Goal: Task Accomplishment & Management: Complete application form

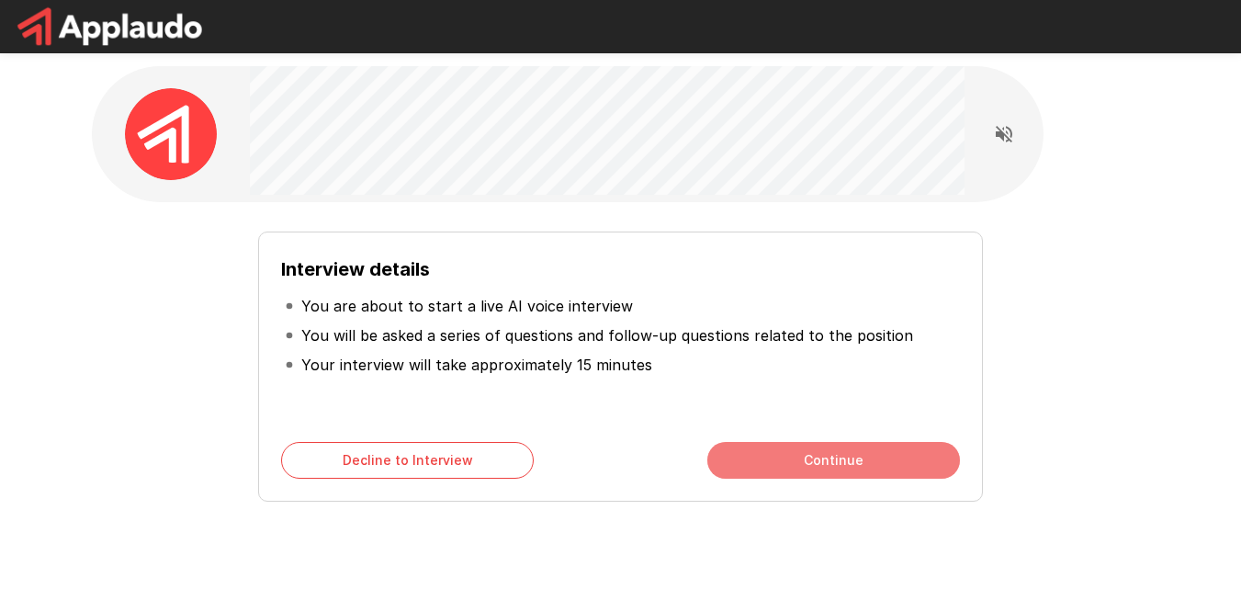
click at [827, 459] on button "Continue" at bounding box center [834, 460] width 253 height 37
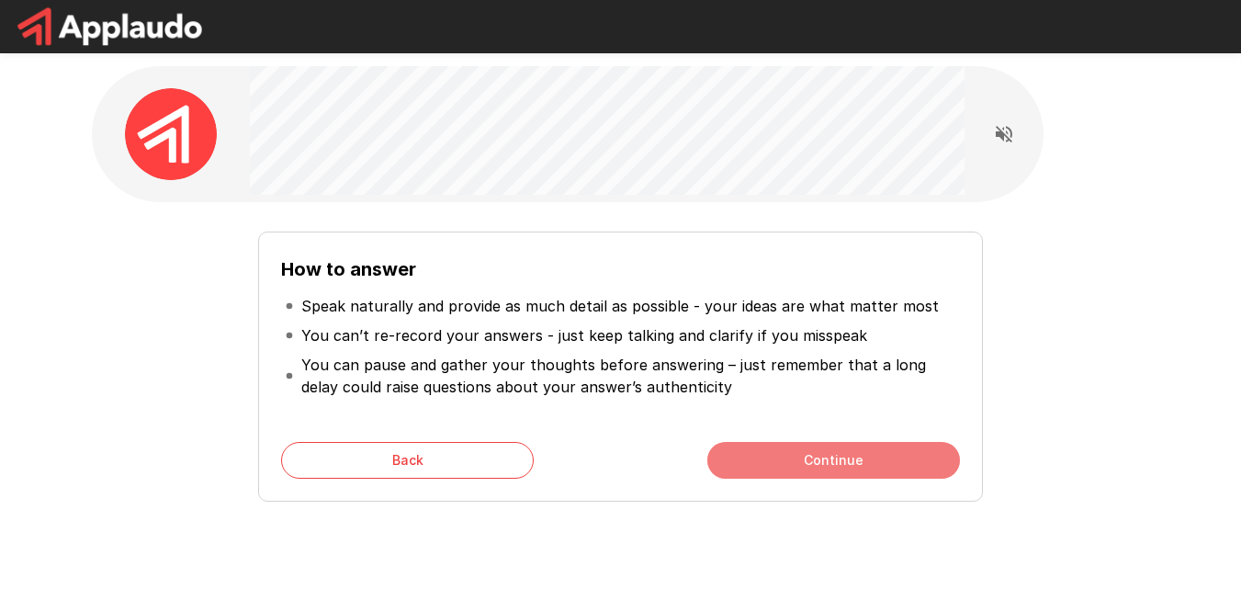
click at [844, 464] on button "Continue" at bounding box center [834, 460] width 253 height 37
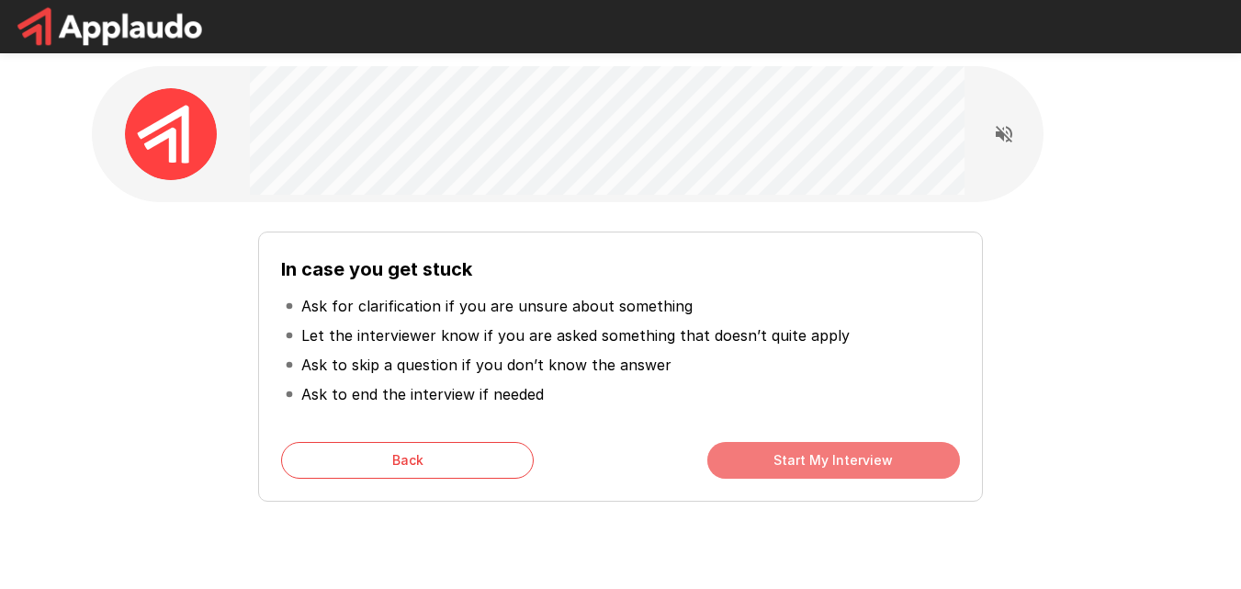
click at [846, 468] on button "Start My Interview" at bounding box center [834, 460] width 253 height 37
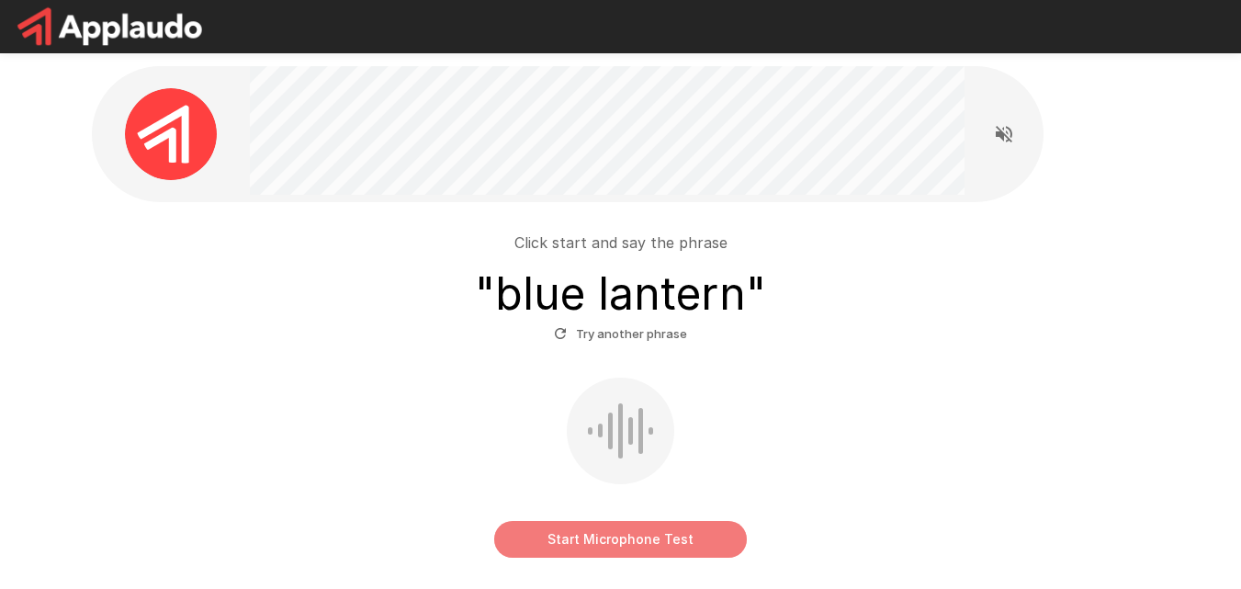
click at [608, 537] on button "Start Microphone Test" at bounding box center [620, 539] width 253 height 37
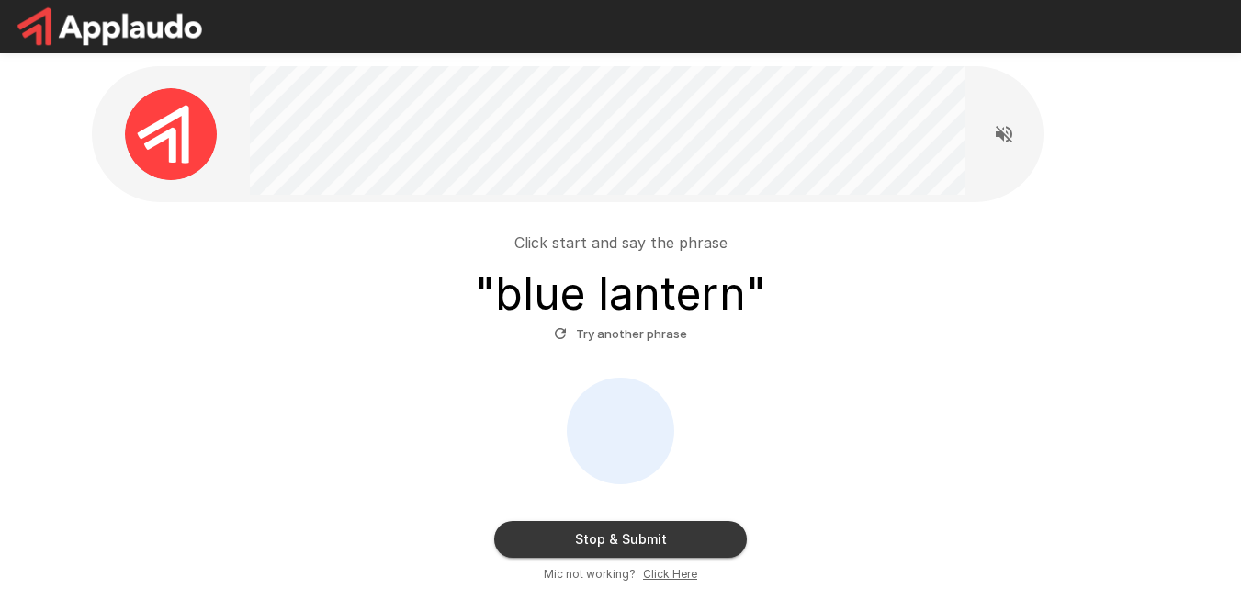
click at [304, 373] on div "Click start and say the phrase " blue lantern " Try another phrase Stop & Submi…" at bounding box center [621, 400] width 1044 height 367
click at [617, 533] on button "Stop & Submit" at bounding box center [620, 539] width 253 height 37
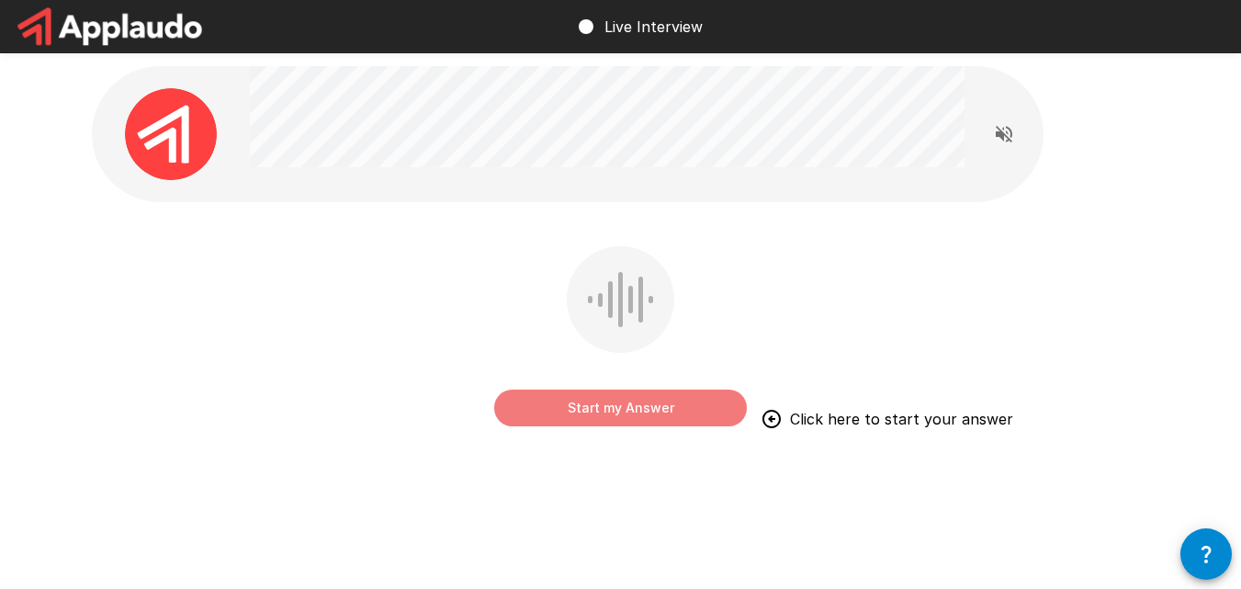
click at [610, 413] on button "Start my Answer" at bounding box center [620, 408] width 253 height 37
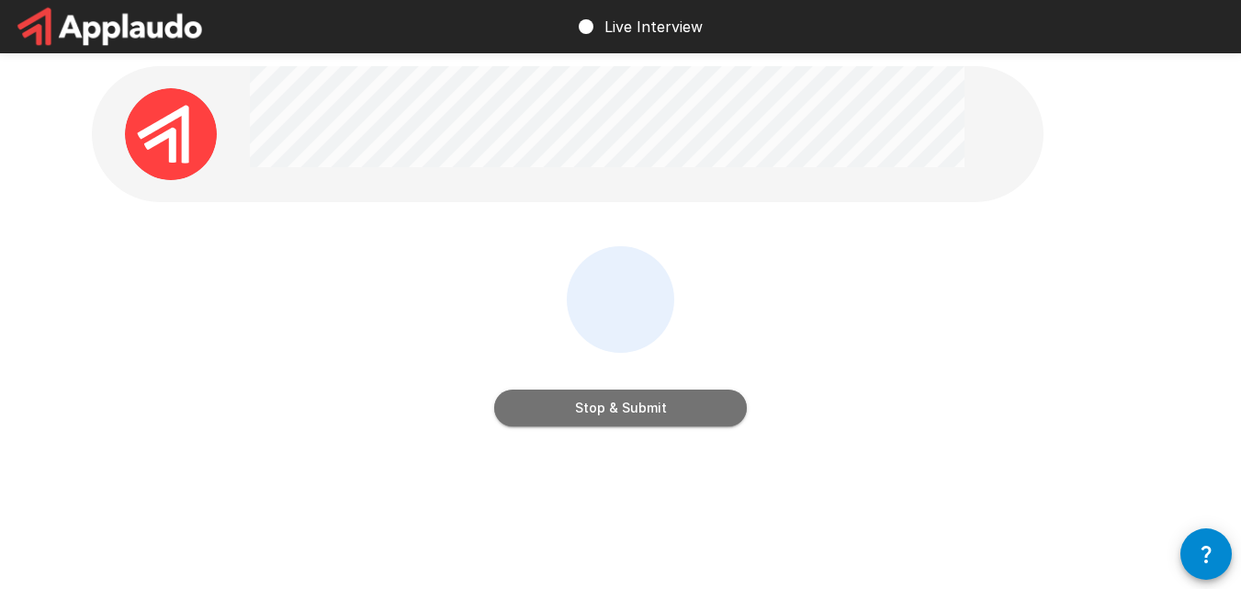
click at [593, 403] on button "Stop & Submit" at bounding box center [620, 408] width 253 height 37
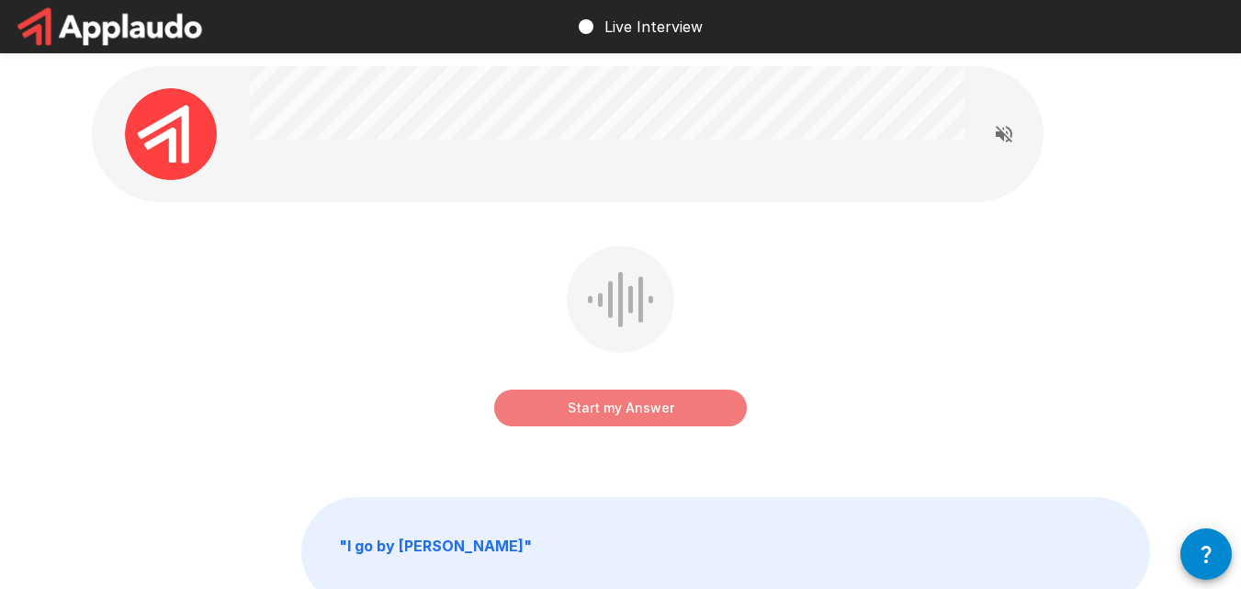
click at [626, 412] on button "Start my Answer" at bounding box center [620, 408] width 253 height 37
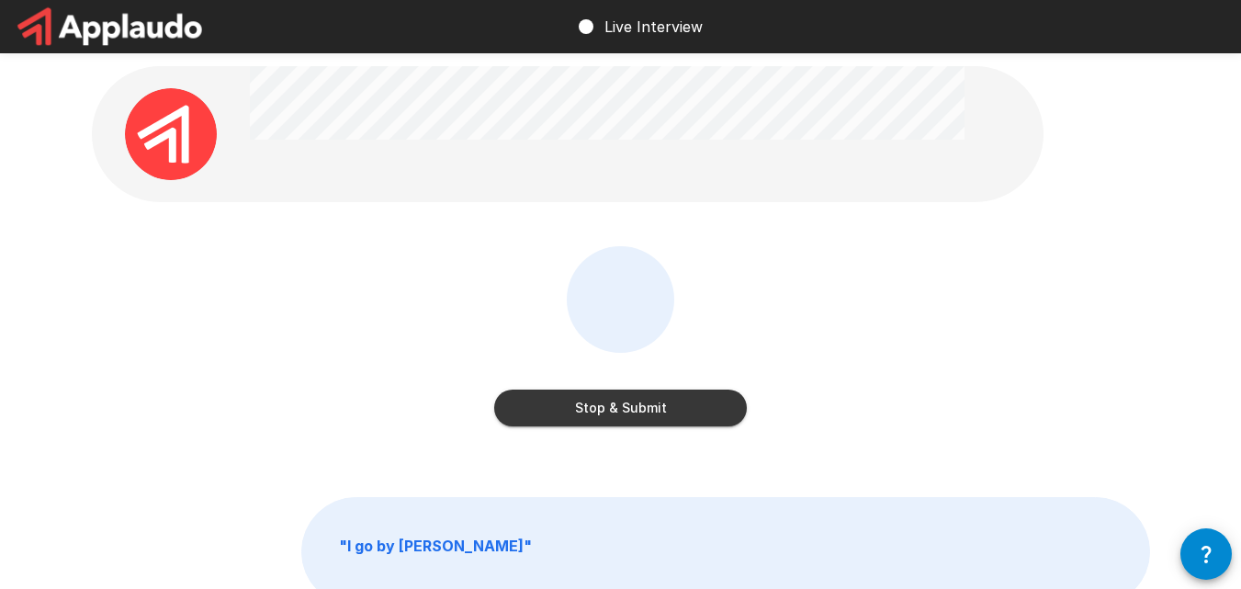
click at [622, 406] on button "Stop & Submit" at bounding box center [620, 408] width 253 height 37
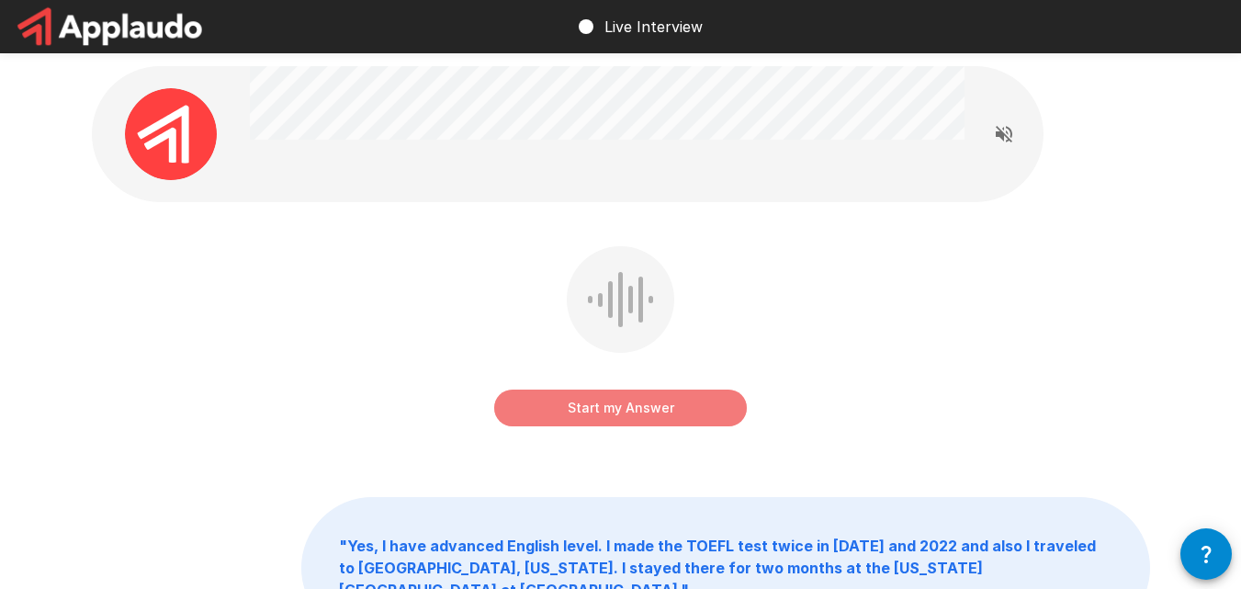
click at [632, 407] on button "Start my Answer" at bounding box center [620, 408] width 253 height 37
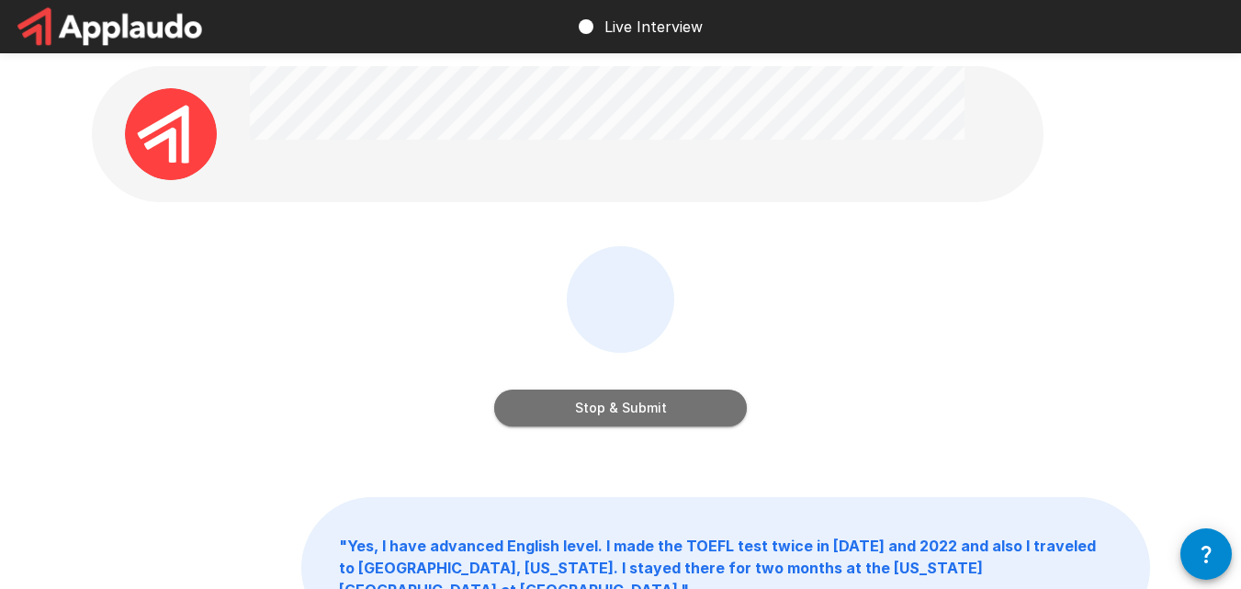
click at [624, 409] on button "Stop & Submit" at bounding box center [620, 408] width 253 height 37
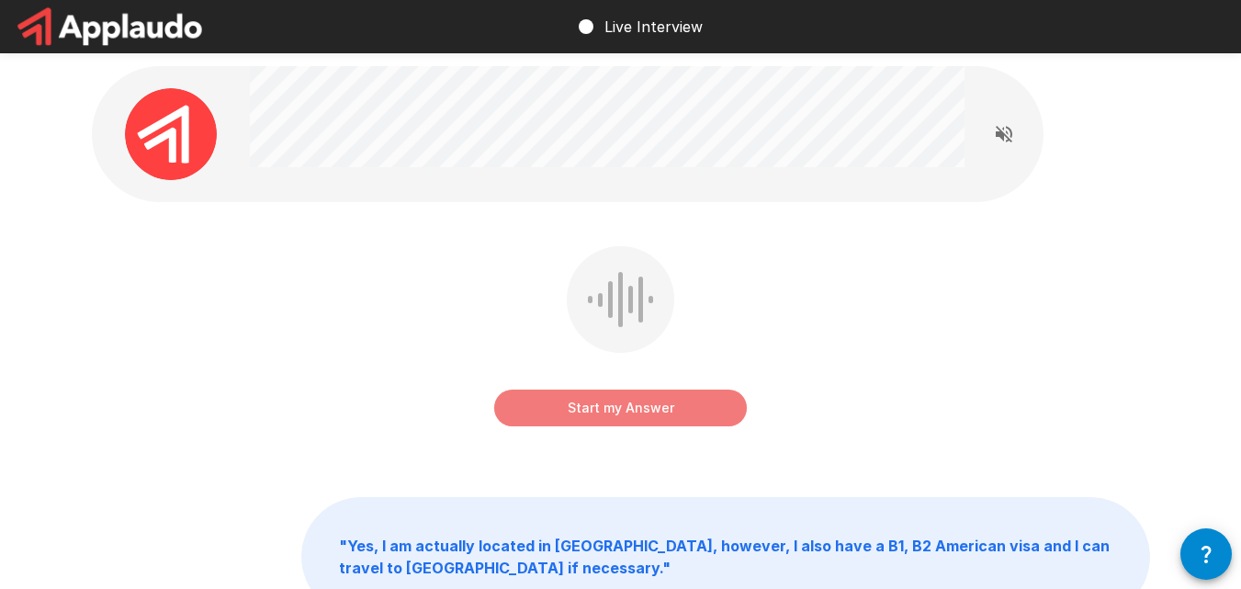
click at [606, 413] on button "Start my Answer" at bounding box center [620, 408] width 253 height 37
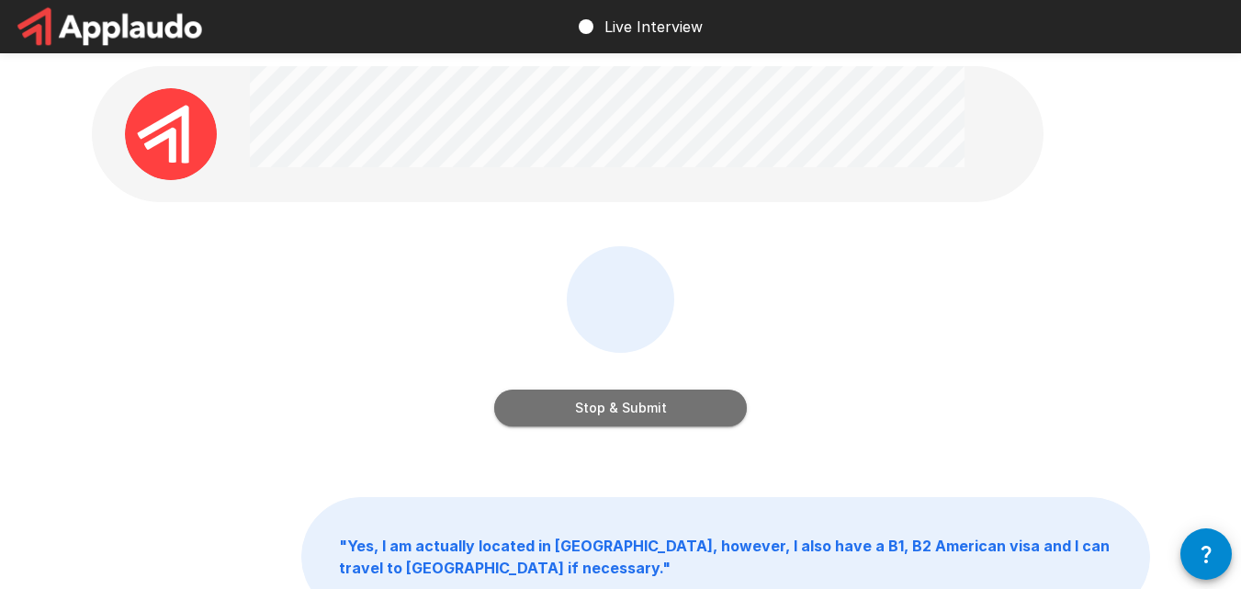
click at [603, 408] on button "Stop & Submit" at bounding box center [620, 408] width 253 height 37
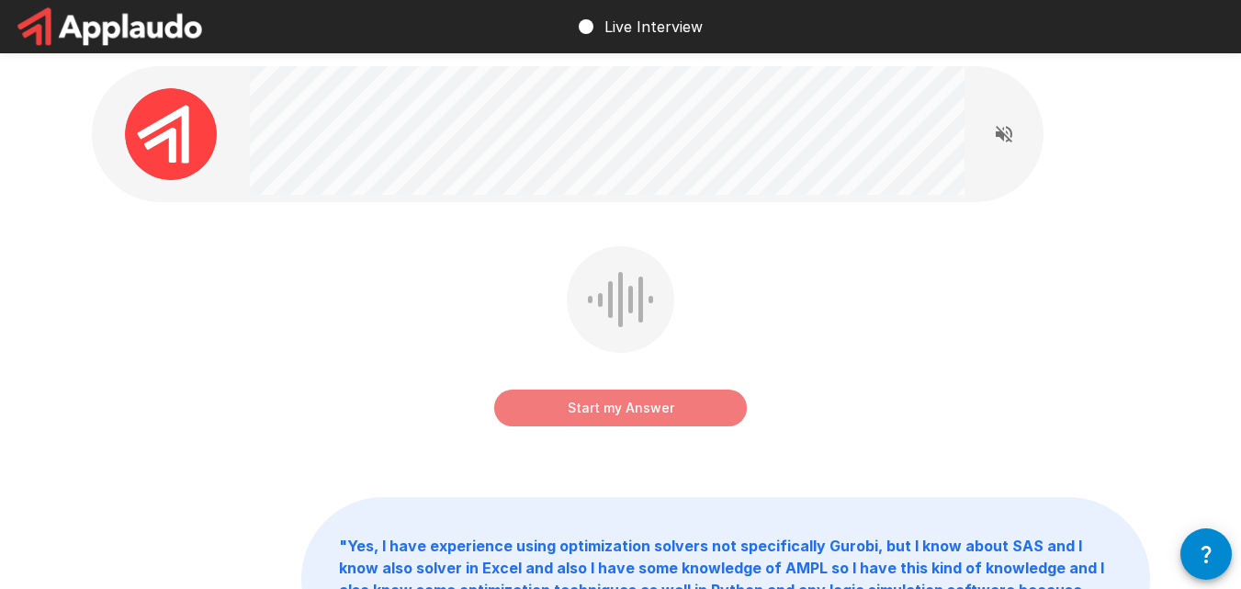
click at [615, 413] on button "Start my Answer" at bounding box center [620, 408] width 253 height 37
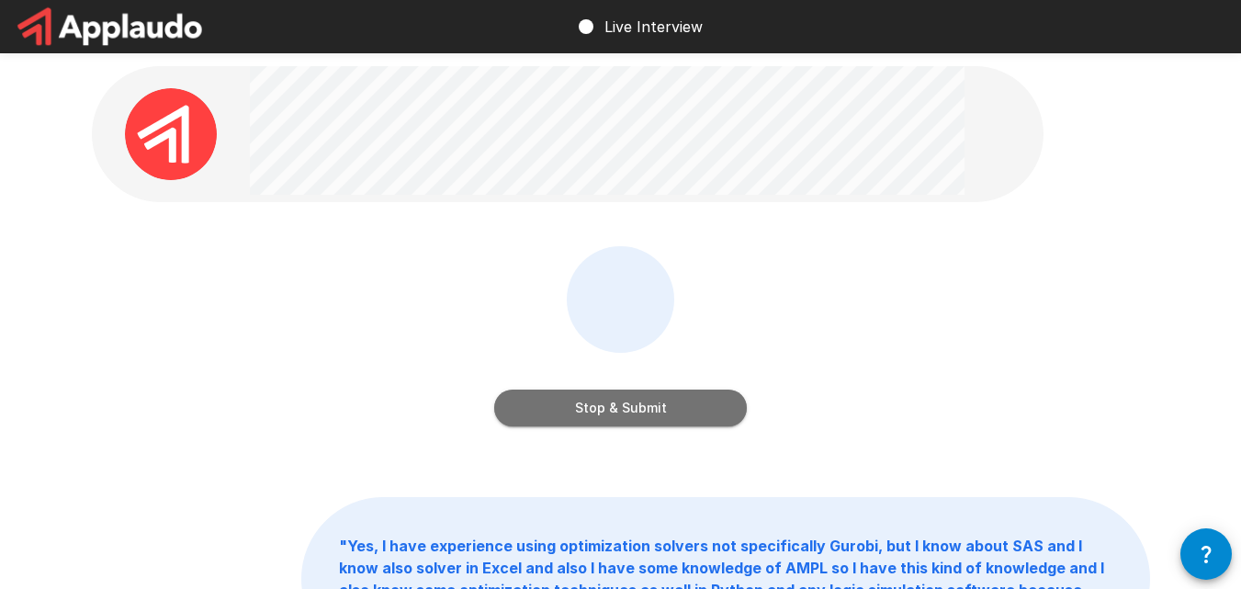
click at [609, 410] on button "Stop & Submit" at bounding box center [620, 408] width 253 height 37
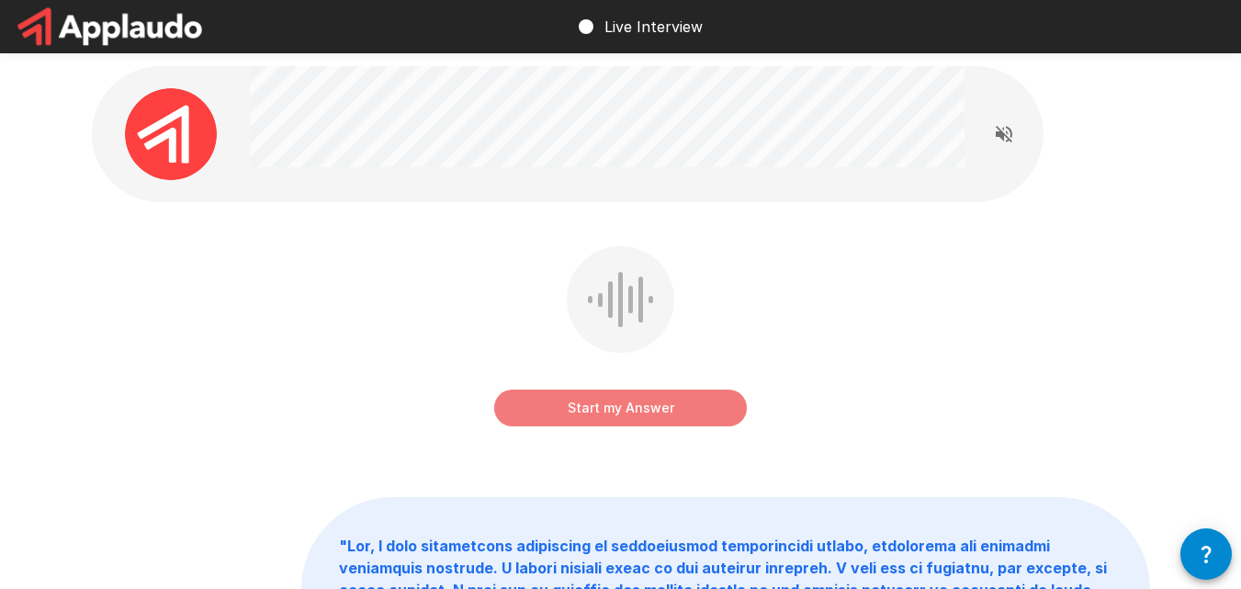
click at [606, 414] on button "Start my Answer" at bounding box center [620, 408] width 253 height 37
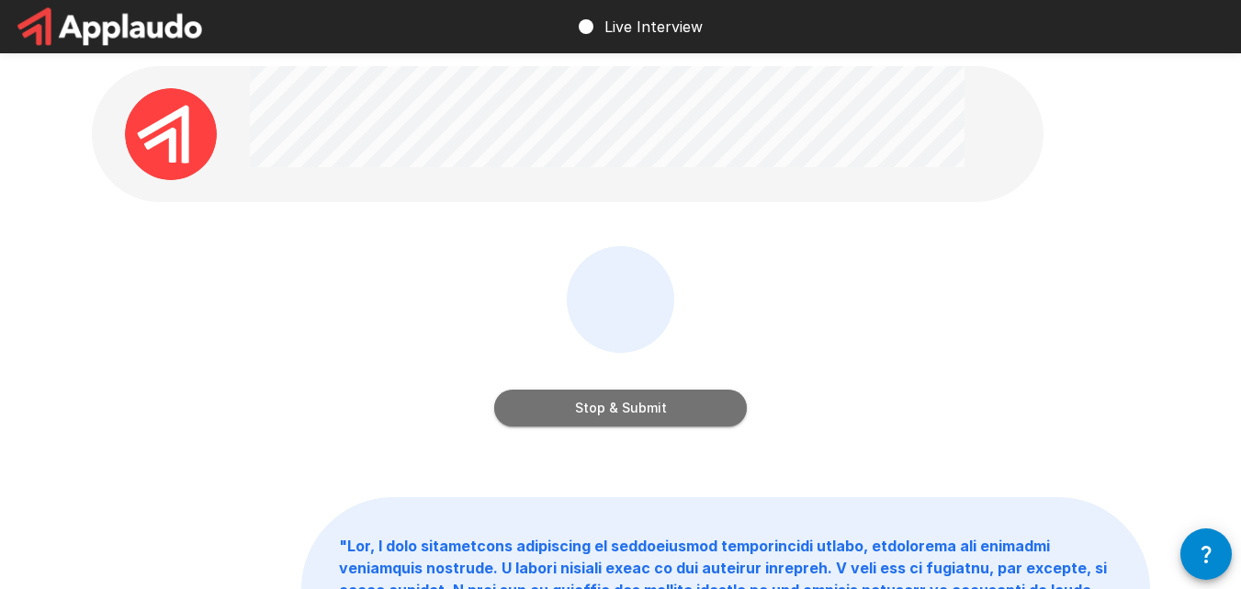
click at [623, 408] on button "Stop & Submit" at bounding box center [620, 408] width 253 height 37
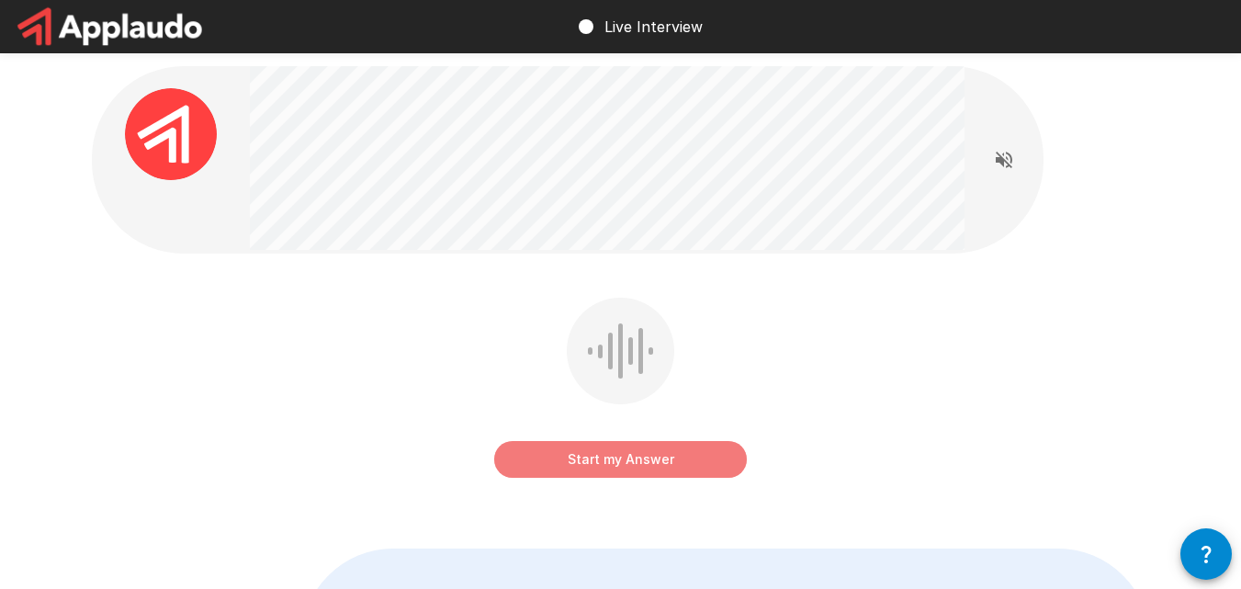
click at [607, 463] on button "Start my Answer" at bounding box center [620, 459] width 253 height 37
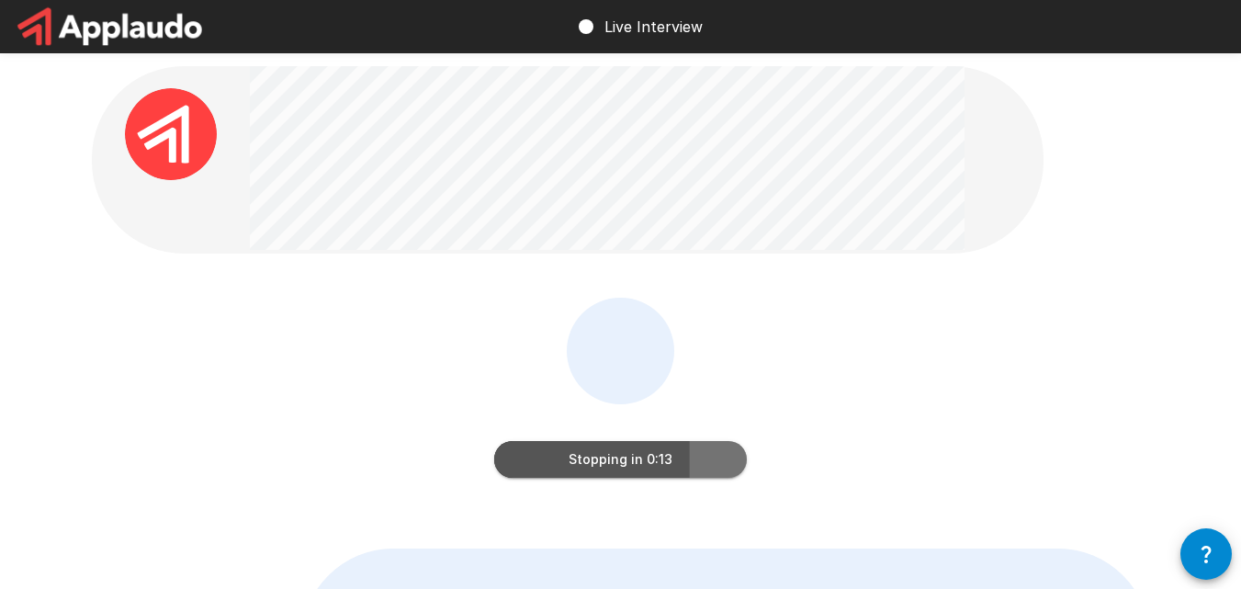
click at [607, 457] on button "Stopping in 0:13" at bounding box center [620, 459] width 253 height 37
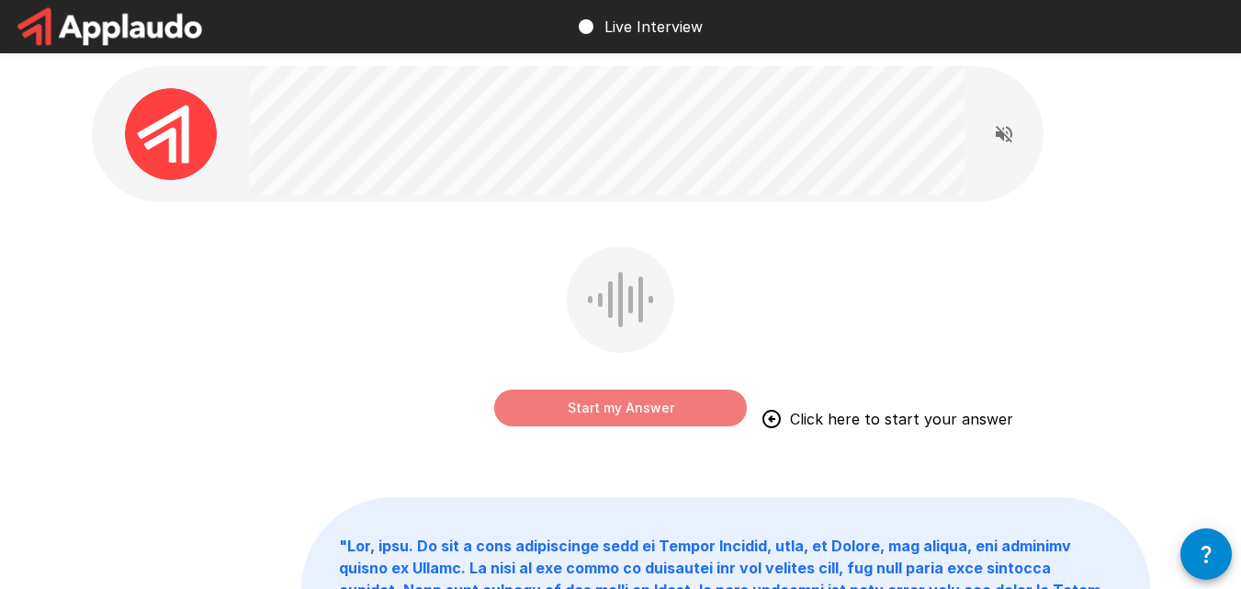
click at [614, 413] on button "Start my Answer" at bounding box center [620, 408] width 253 height 37
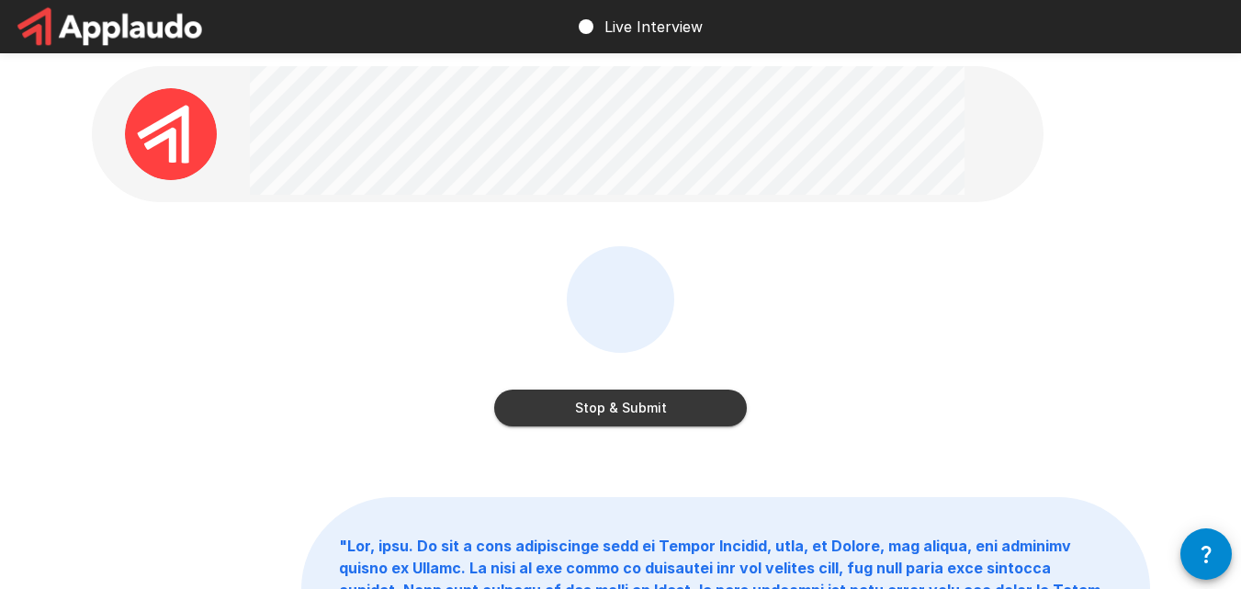
click at [624, 409] on button "Stop & Submit" at bounding box center [620, 408] width 253 height 37
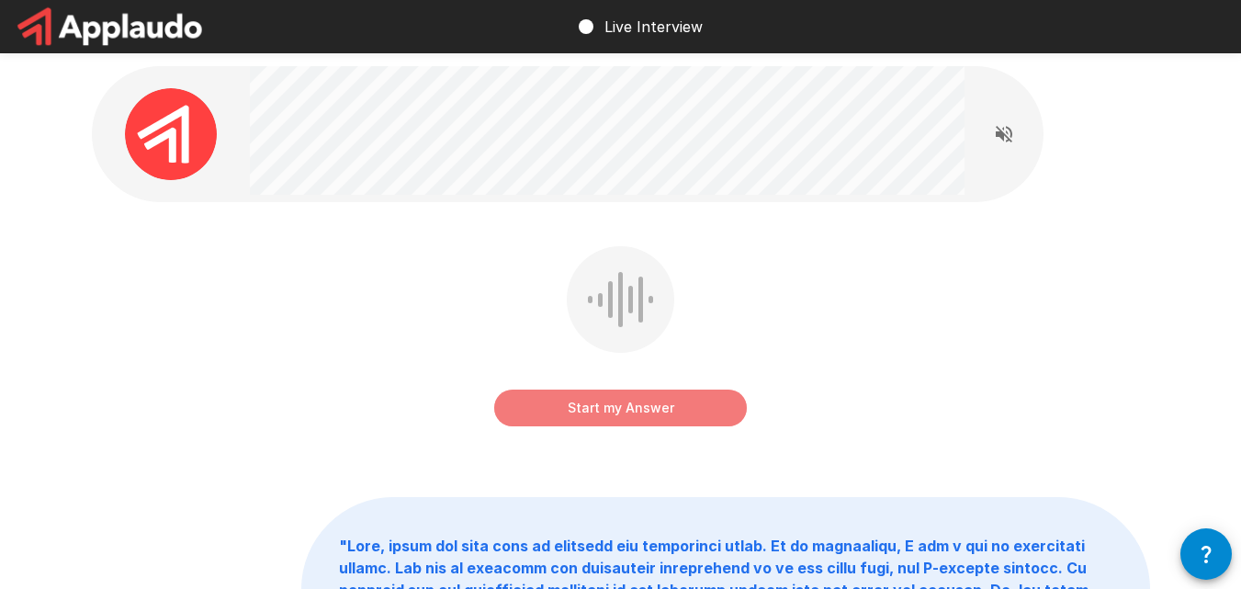
click at [624, 409] on button "Start my Answer" at bounding box center [620, 408] width 253 height 37
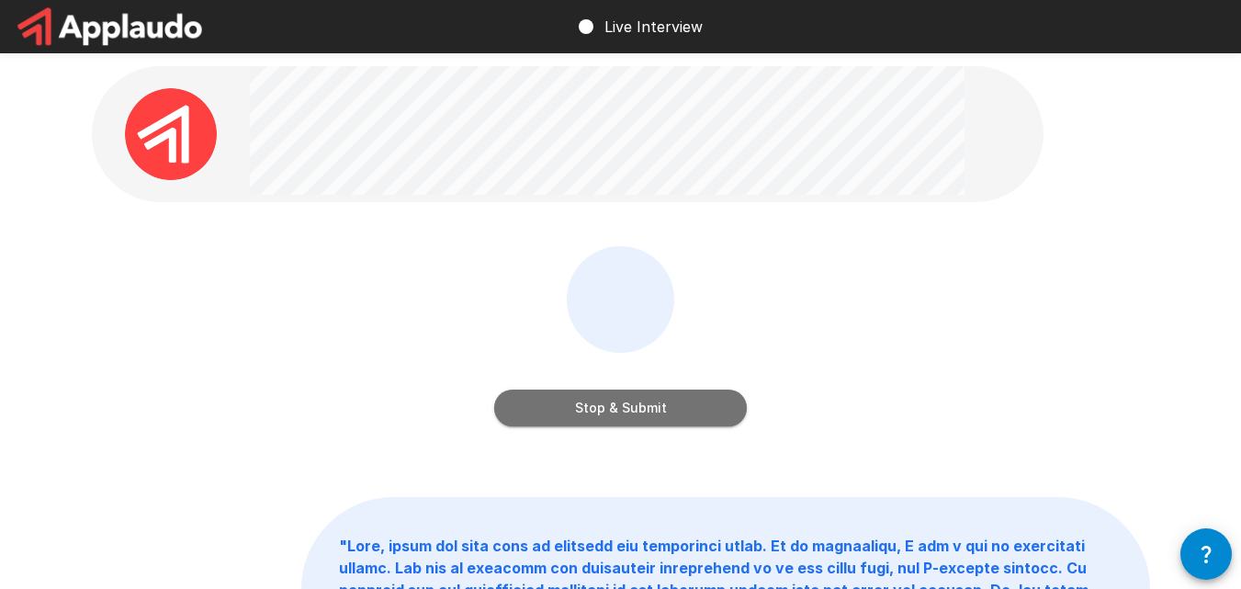
click at [630, 413] on button "Stop & Submit" at bounding box center [620, 408] width 253 height 37
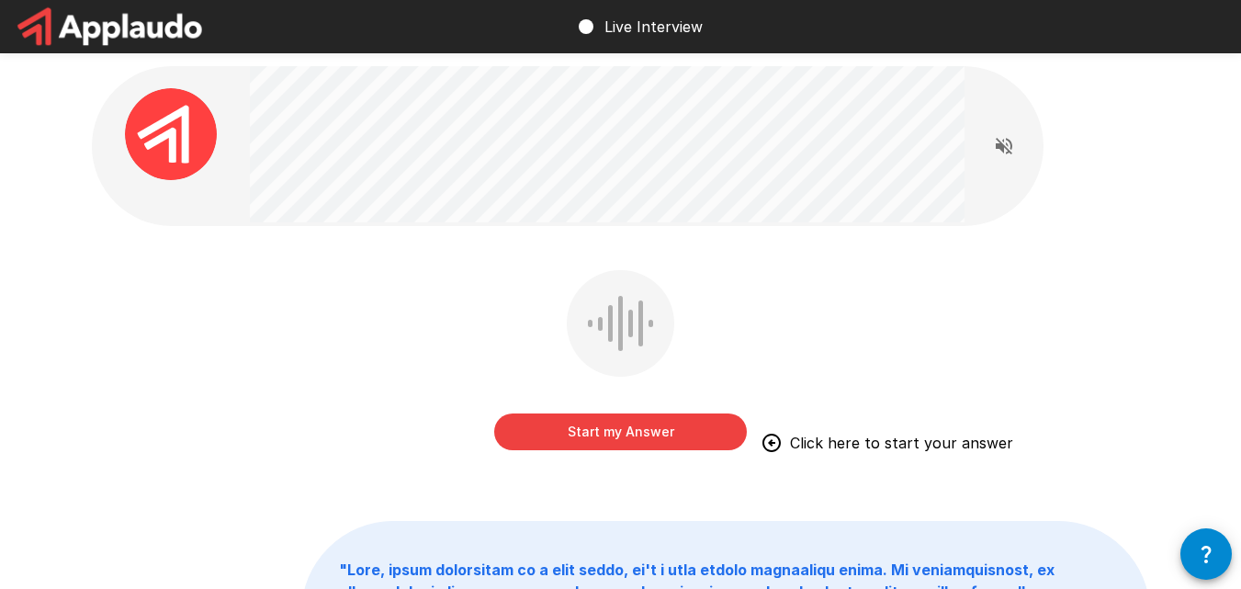
click at [626, 439] on button "Start my Answer" at bounding box center [620, 431] width 253 height 37
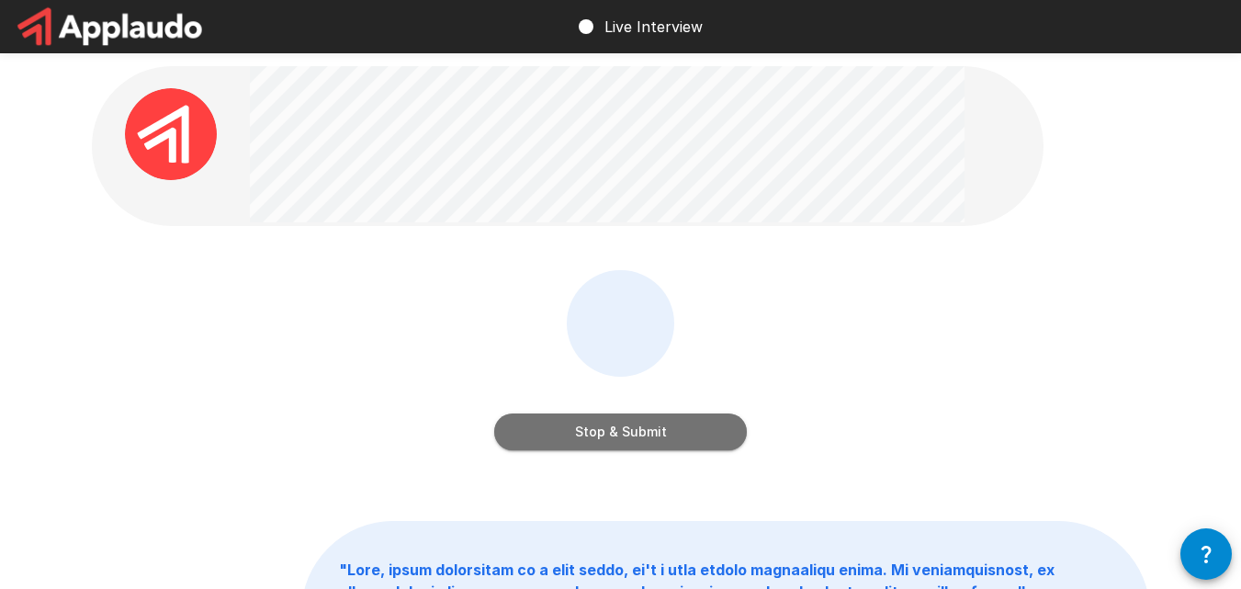
click at [619, 446] on button "Stop & Submit" at bounding box center [620, 431] width 253 height 37
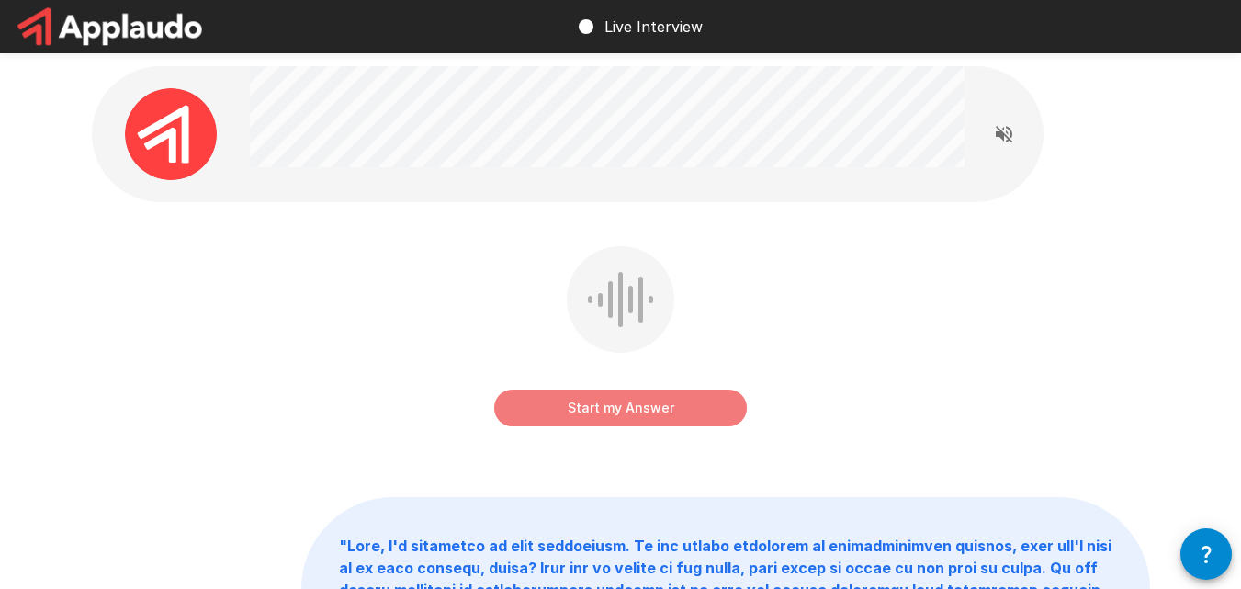
click at [620, 415] on button "Start my Answer" at bounding box center [620, 408] width 253 height 37
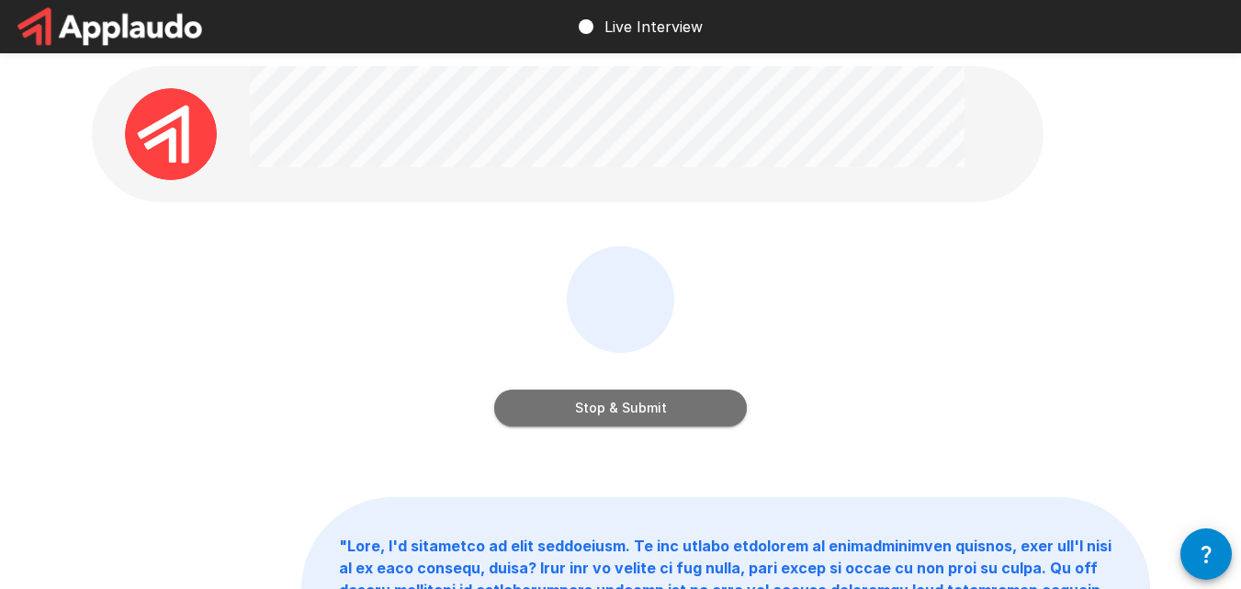
click at [629, 413] on button "Stop & Submit" at bounding box center [620, 408] width 253 height 37
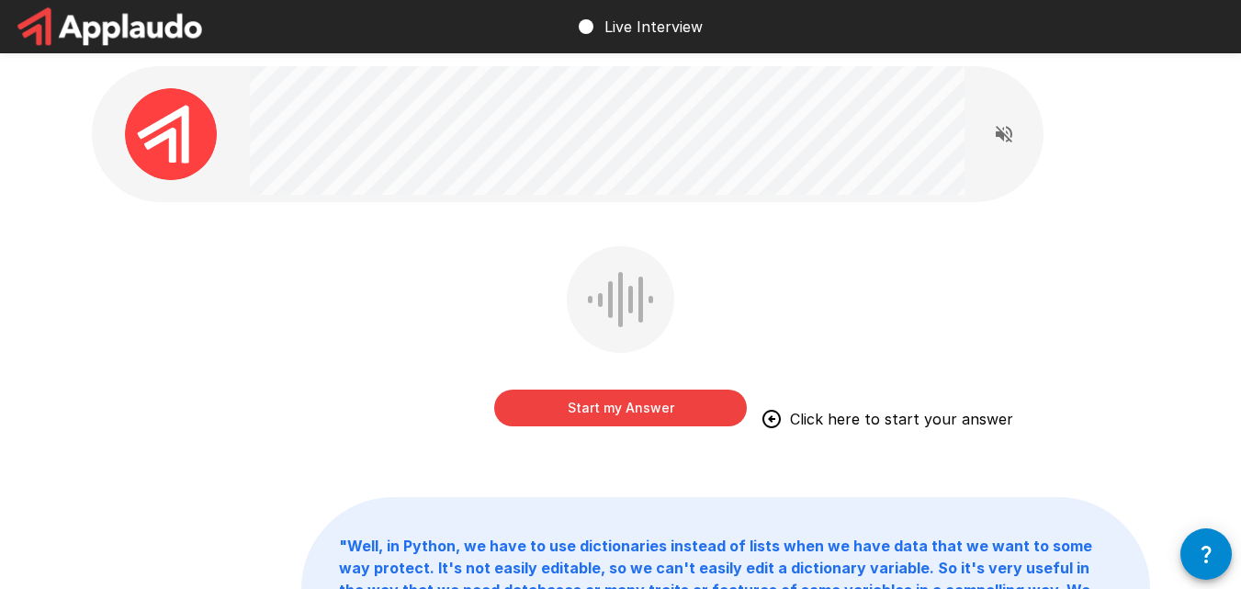
click at [613, 409] on button "Start my Answer" at bounding box center [620, 408] width 253 height 37
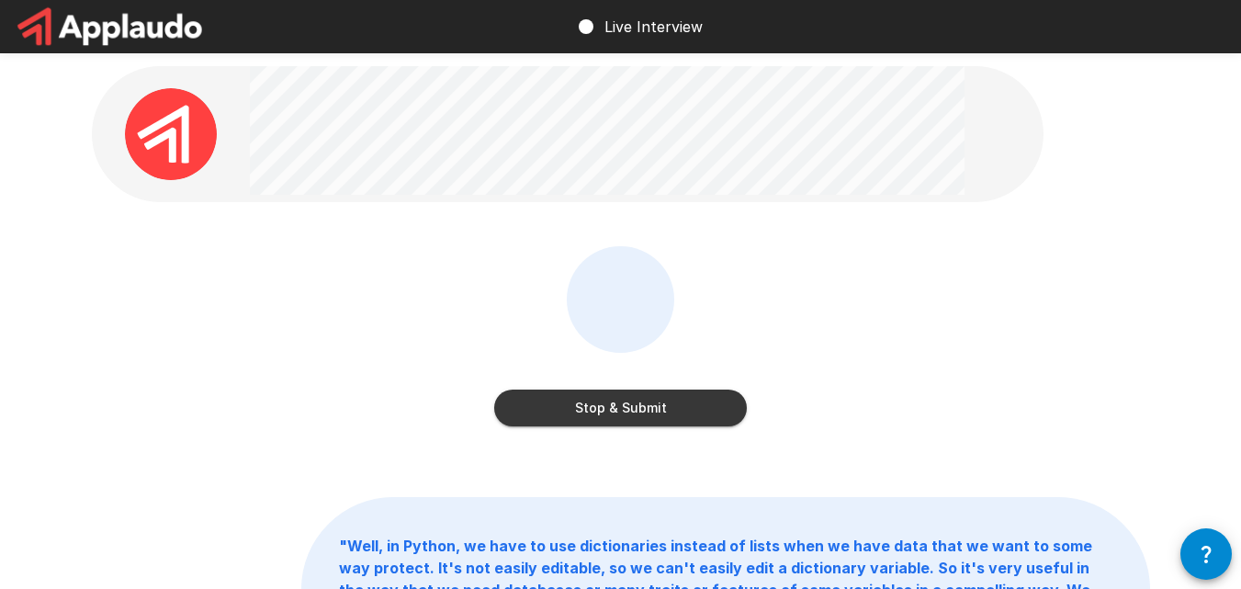
click at [633, 405] on button "Stop & Submit" at bounding box center [620, 408] width 253 height 37
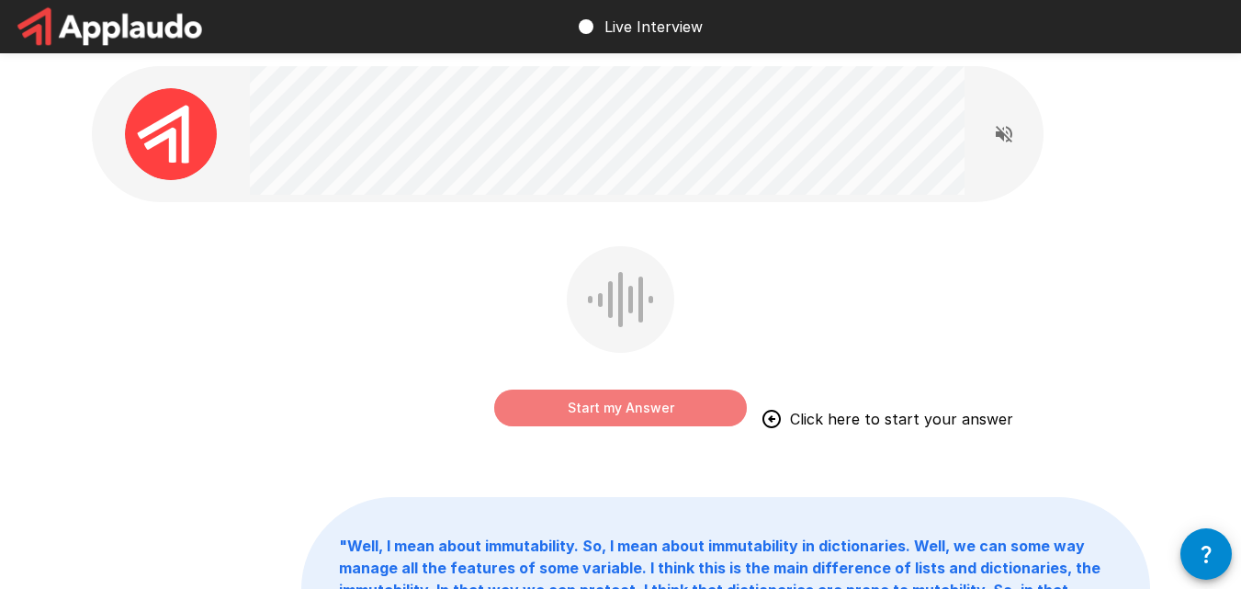
click at [633, 405] on button "Start my Answer" at bounding box center [620, 408] width 253 height 37
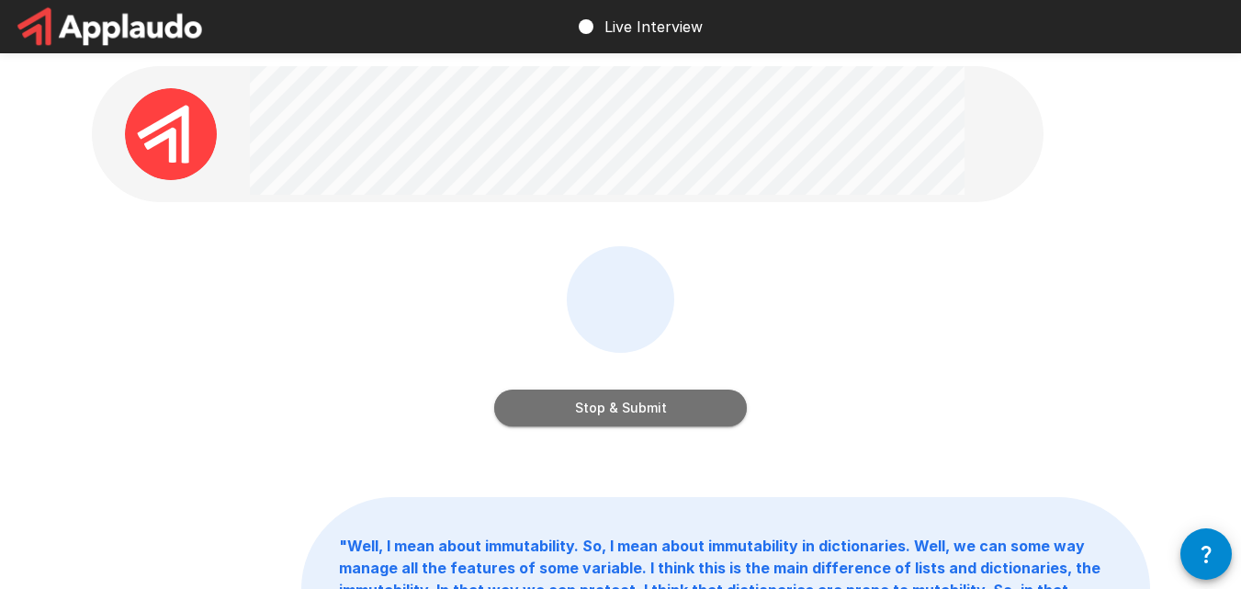
click at [629, 408] on button "Stop & Submit" at bounding box center [620, 408] width 253 height 37
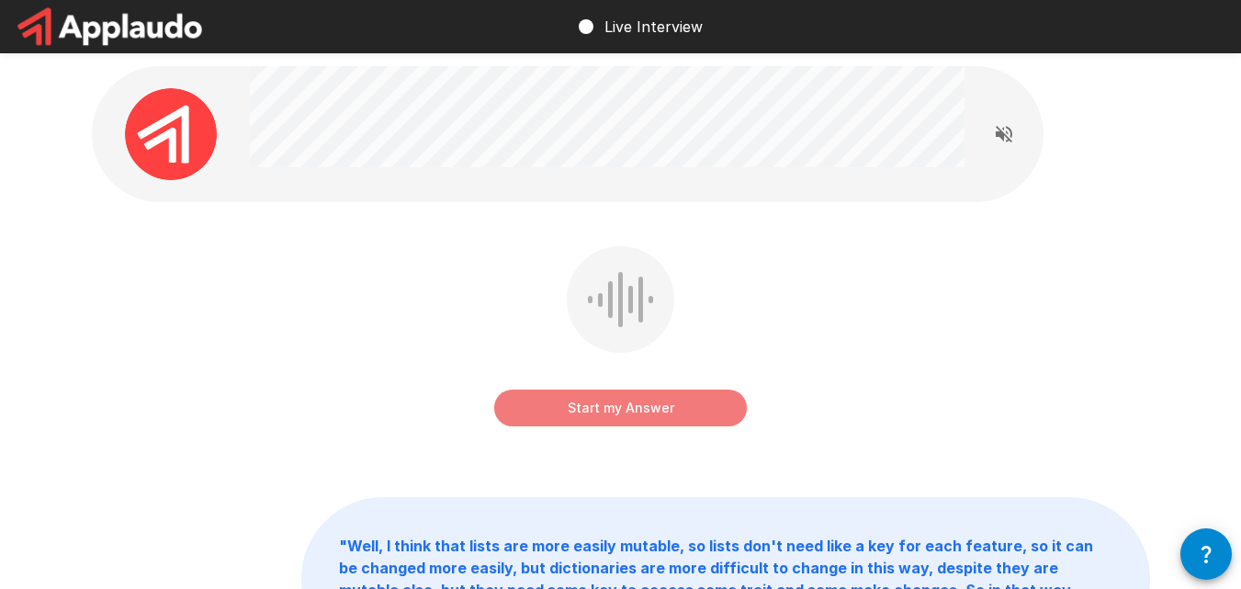
click at [629, 408] on button "Start my Answer" at bounding box center [620, 408] width 253 height 37
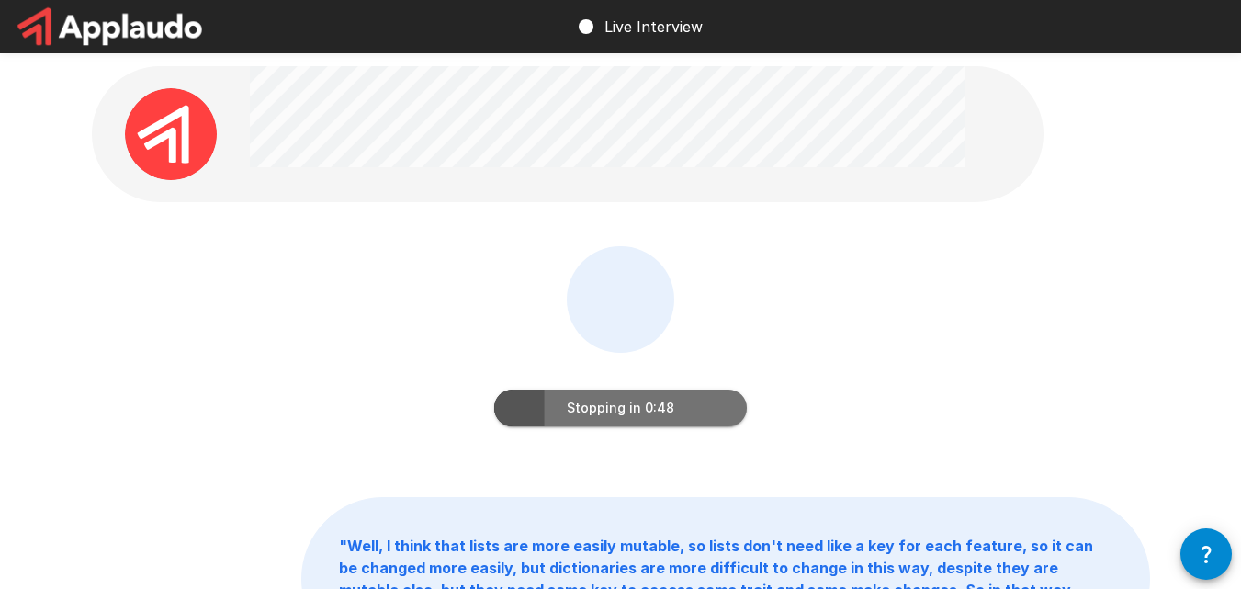
click at [628, 409] on button "Stopping in 0:48" at bounding box center [620, 408] width 253 height 37
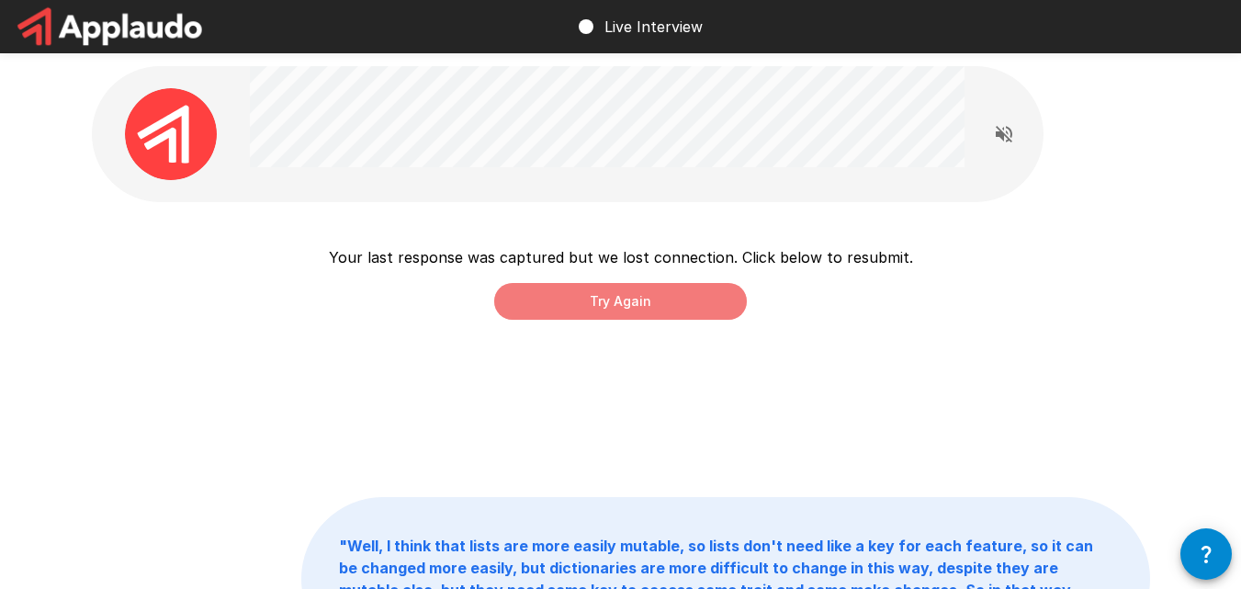
click at [623, 305] on button "Try Again" at bounding box center [620, 301] width 253 height 37
click at [627, 307] on button "Try Again" at bounding box center [620, 301] width 253 height 37
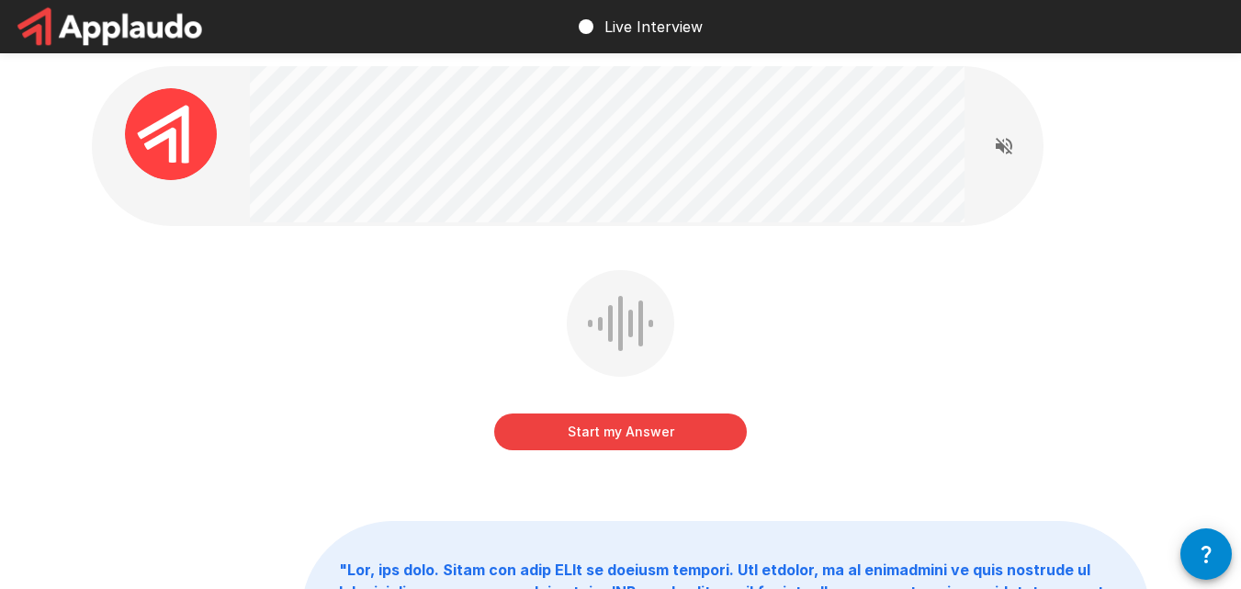
click at [625, 441] on button "Start my Answer" at bounding box center [620, 431] width 253 height 37
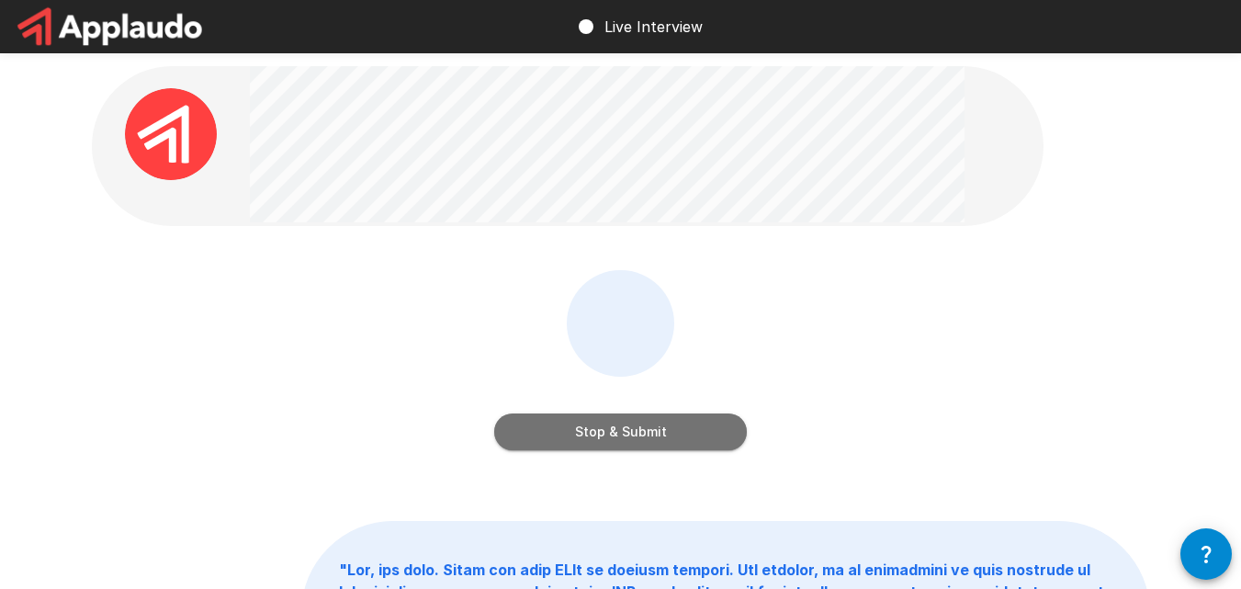
click at [614, 434] on button "Stop & Submit" at bounding box center [620, 431] width 253 height 37
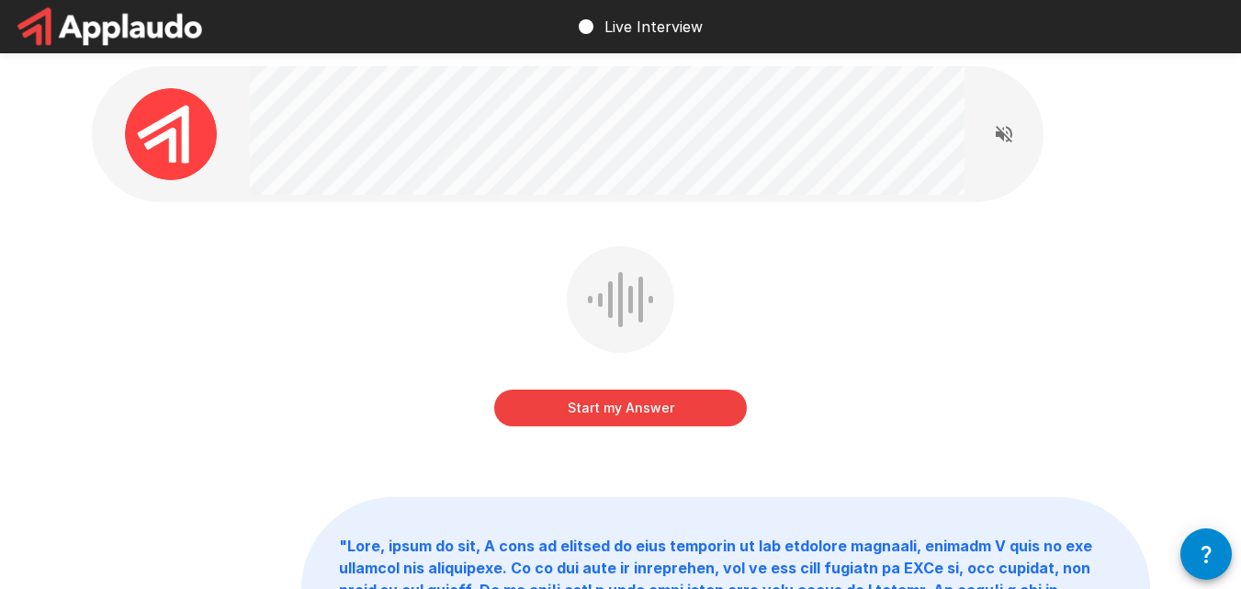
click at [609, 415] on button "Start my Answer" at bounding box center [620, 408] width 253 height 37
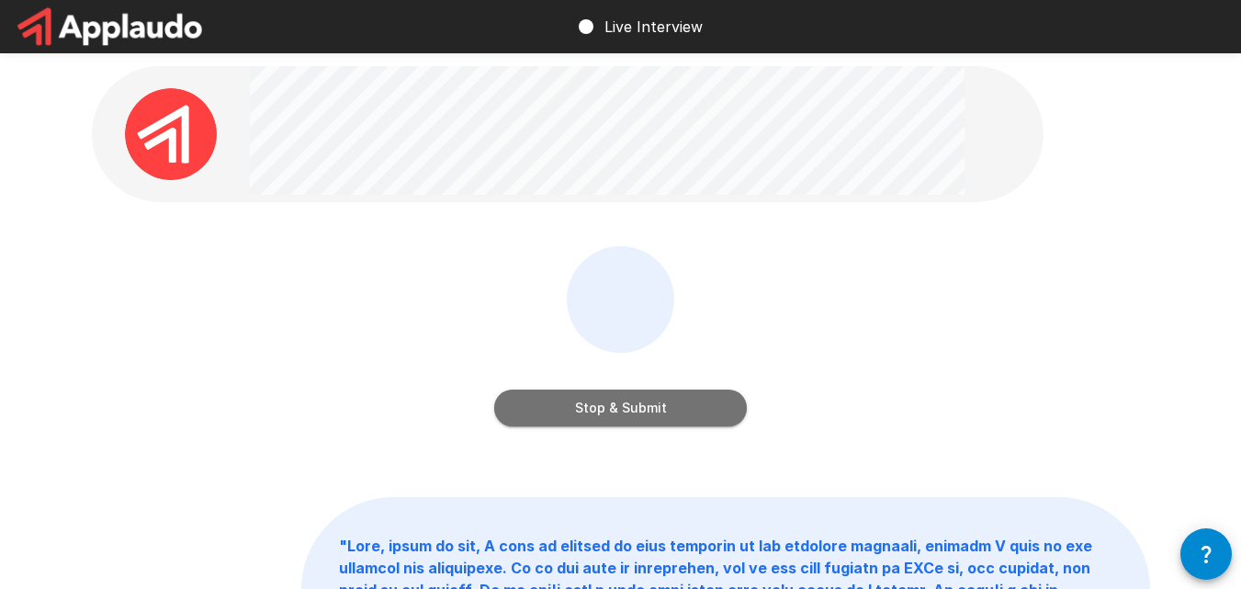
click at [609, 417] on button "Stop & Submit" at bounding box center [620, 408] width 253 height 37
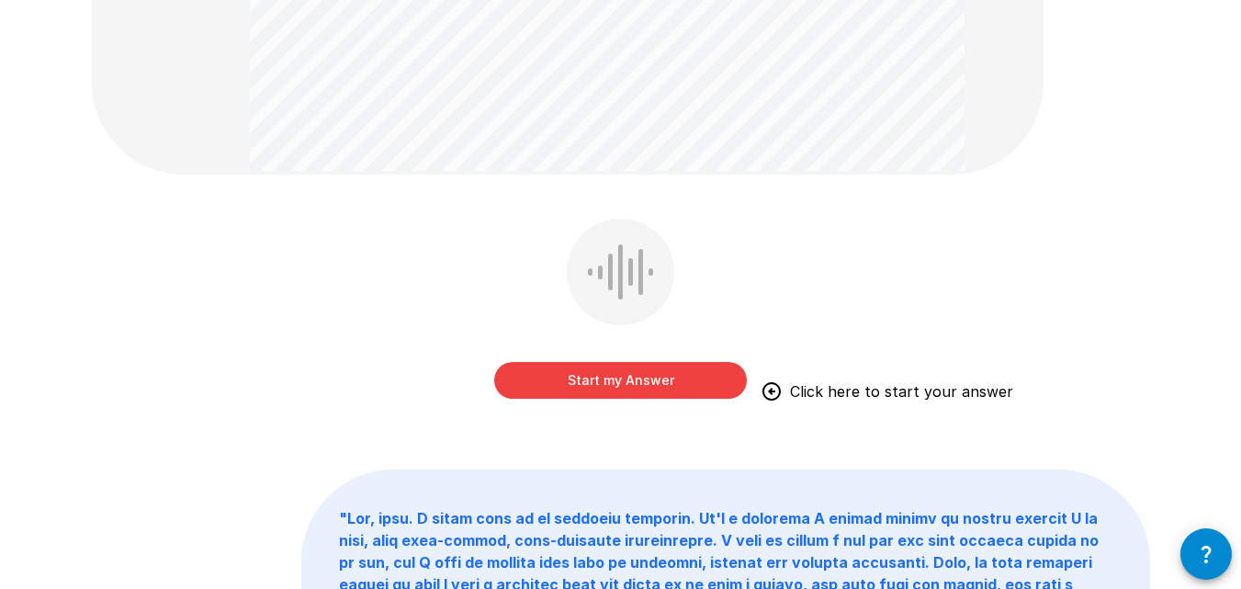
scroll to position [329, 0]
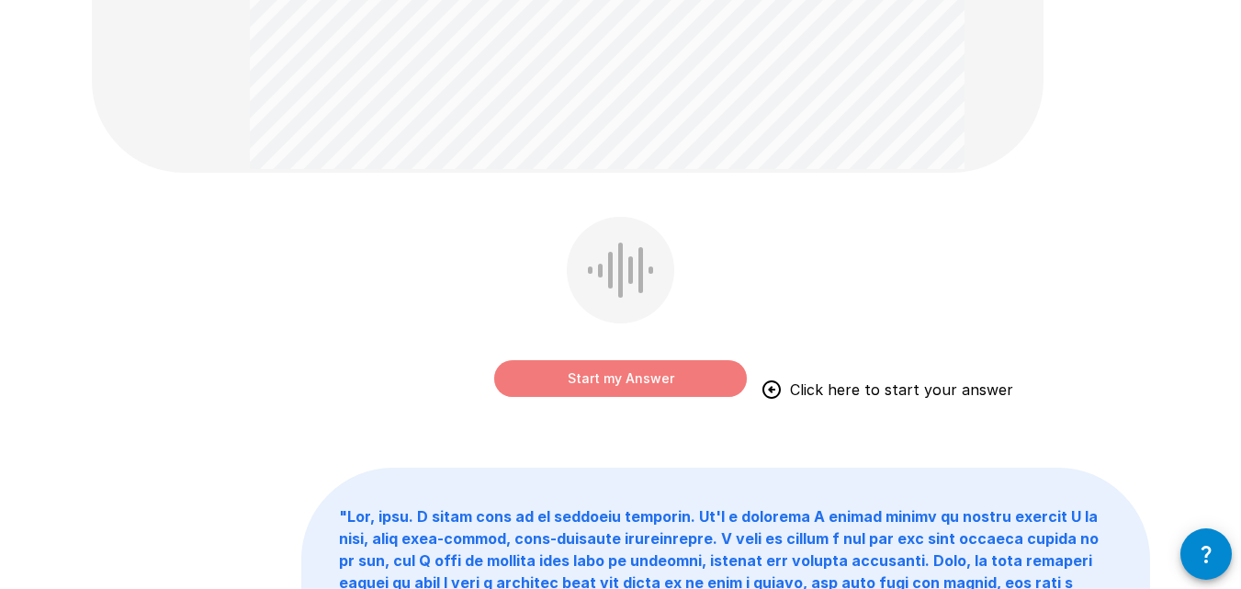
click at [613, 383] on button "Start my Answer" at bounding box center [620, 378] width 253 height 37
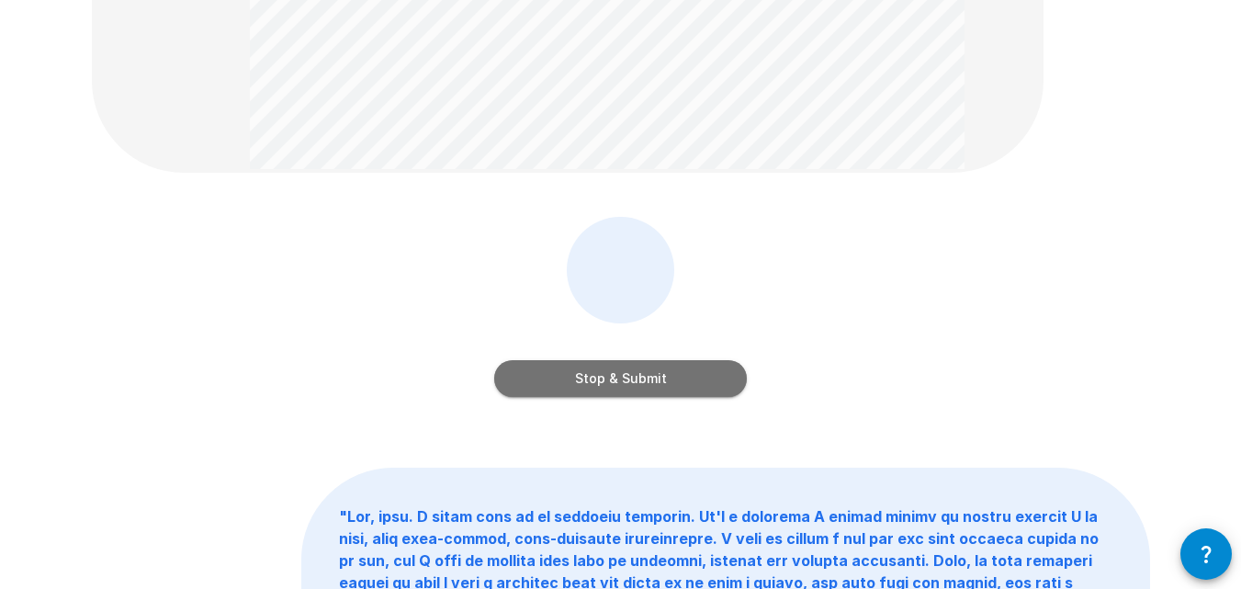
click at [620, 374] on button "Stop & Submit" at bounding box center [620, 378] width 253 height 37
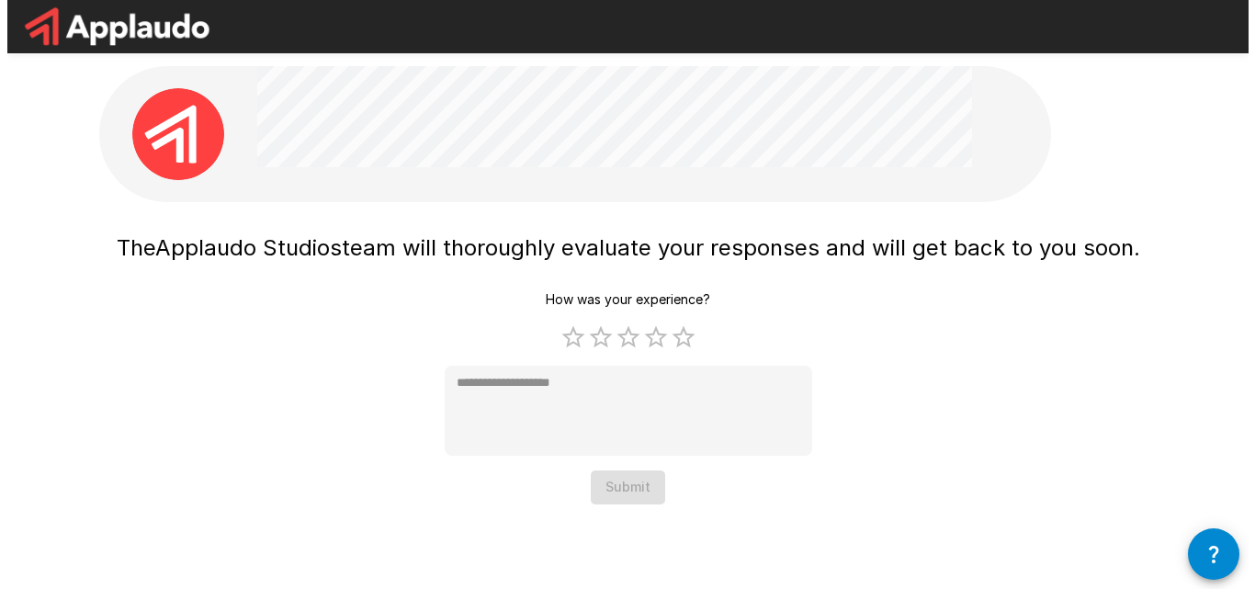
scroll to position [0, 0]
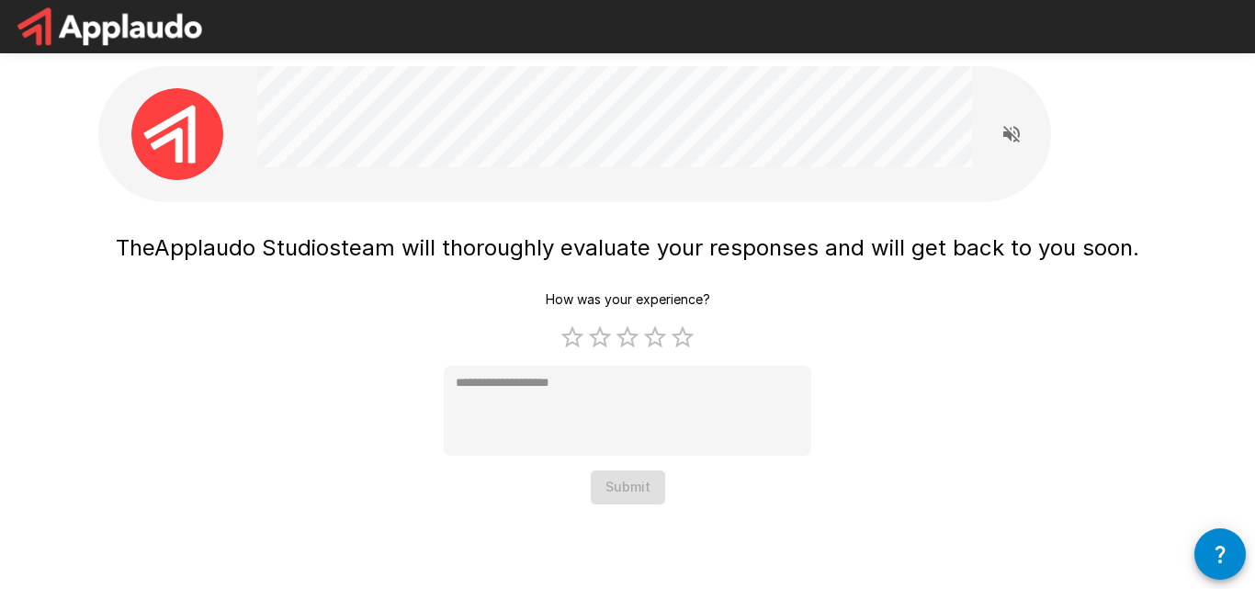
drag, startPoint x: 1254, startPoint y: 396, endPoint x: 1252, endPoint y: 367, distance: 29.5
click at [1252, 367] on div "The Applaudo Studios team will thoroughly evaluate your responses and will get …" at bounding box center [627, 289] width 1255 height 578
click at [677, 343] on label "5 Stars" at bounding box center [683, 337] width 28 height 28
type textarea "*"
click at [629, 492] on button "Submit" at bounding box center [628, 487] width 74 height 34
